Goal: Transaction & Acquisition: Purchase product/service

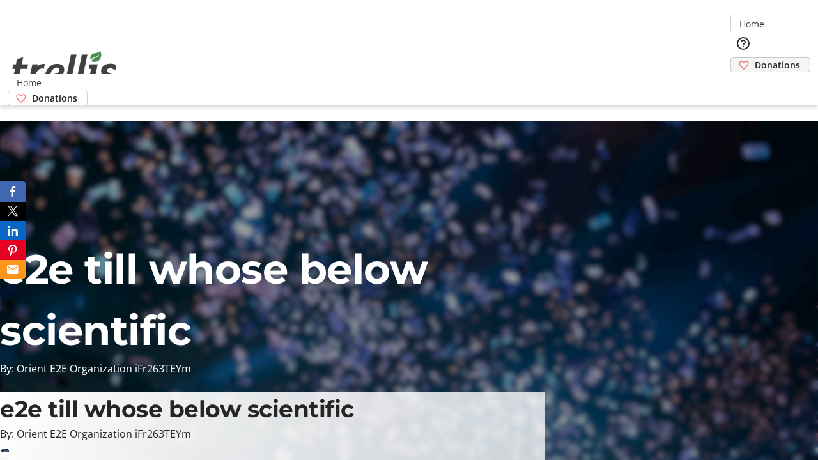
click at [755, 58] on span "Donations" at bounding box center [777, 64] width 45 height 13
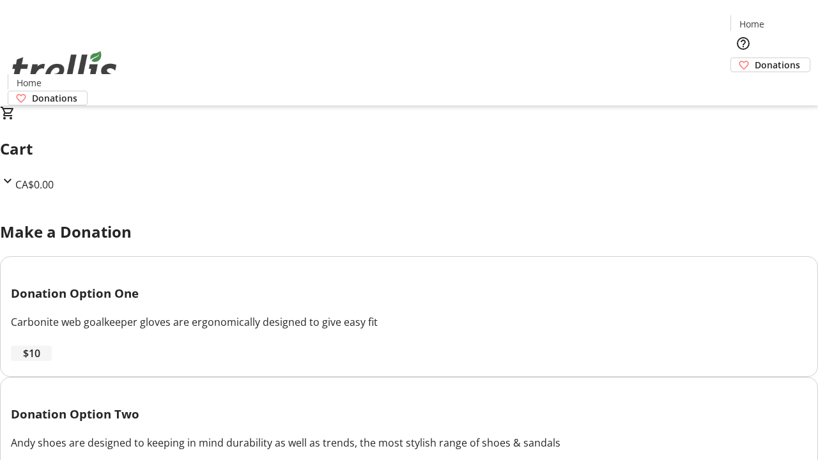
click at [40, 361] on span "$10" at bounding box center [31, 353] width 17 height 15
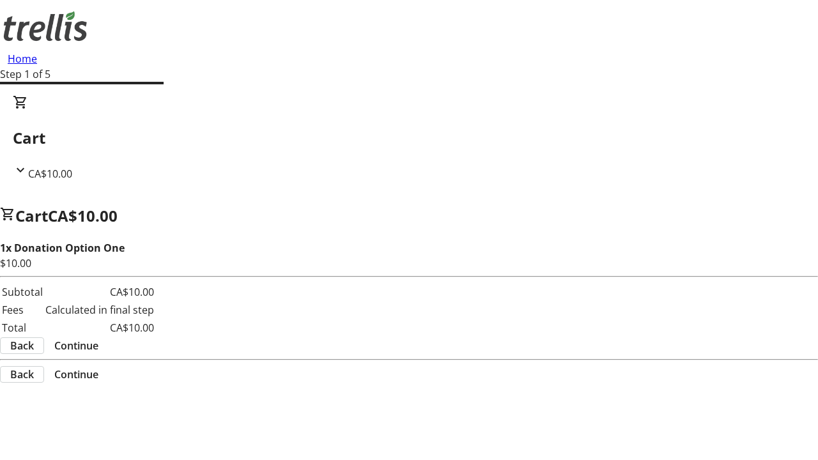
select select "CA"
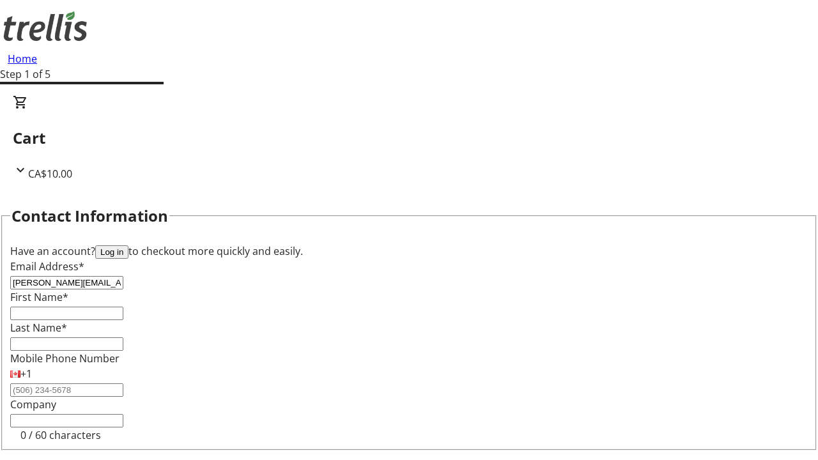
type input "[PERSON_NAME][EMAIL_ADDRESS][DOMAIN_NAME]"
type input "[PERSON_NAME]"
type input "[STREET_ADDRESS][PERSON_NAME]"
type input "Kelowna"
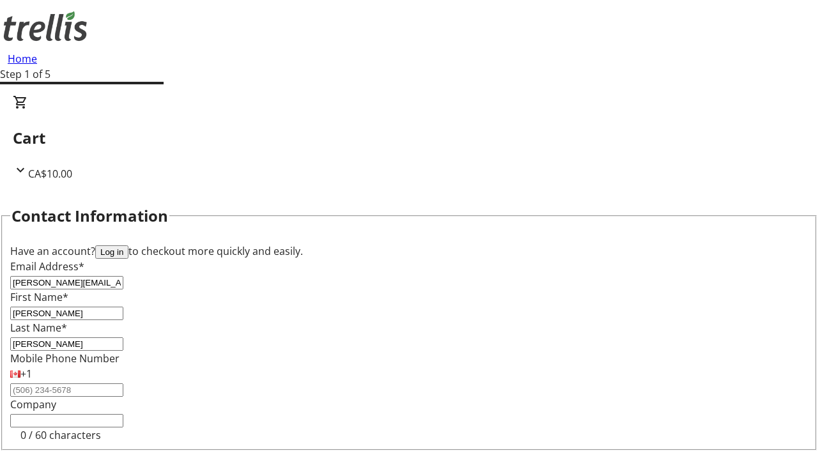
select select "BC"
type input "Kelowna"
type input "V1Y 0C2"
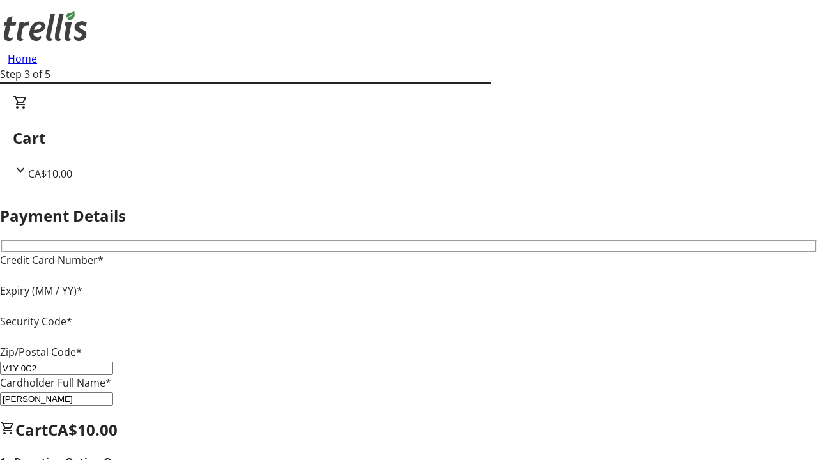
type input "V1Y 0C2"
